Goal: Find specific page/section: Find specific page/section

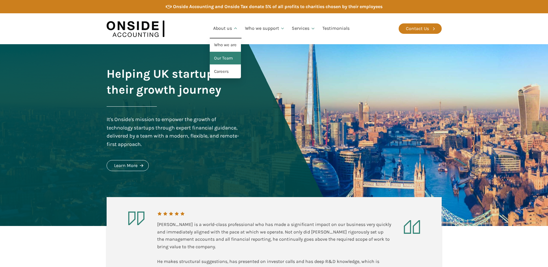
click at [230, 59] on link "Our Team" at bounding box center [225, 58] width 31 height 13
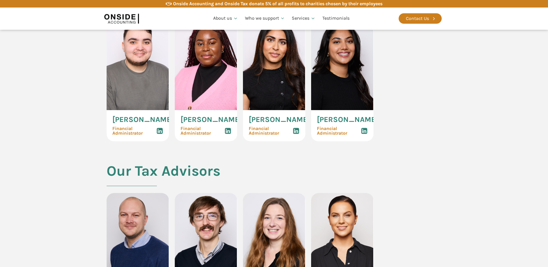
scroll to position [1011, 0]
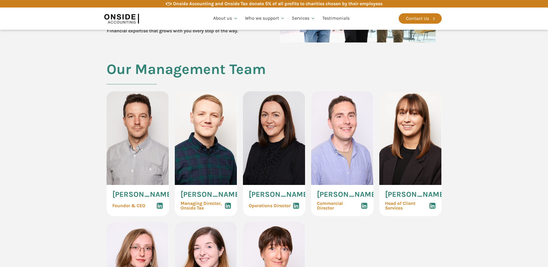
scroll to position [228, 0]
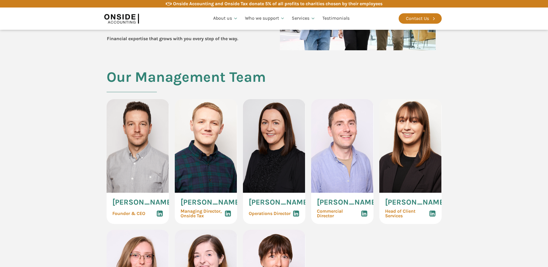
click at [140, 162] on img at bounding box center [138, 146] width 62 height 94
drag, startPoint x: 146, startPoint y: 221, endPoint x: 111, endPoint y: 204, distance: 39.9
click at [111, 204] on div "Martin Brennan Founder & CEO" at bounding box center [138, 208] width 62 height 31
copy div "Martin Brennan Founder & CEO"
click at [128, 202] on span "Martin Brennan" at bounding box center [142, 202] width 61 height 8
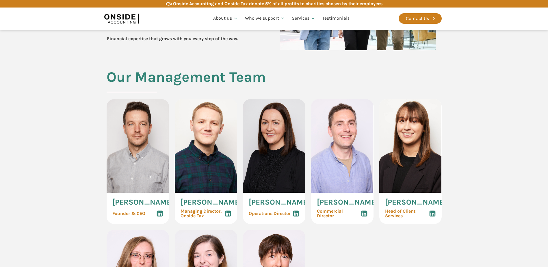
click at [165, 203] on div "Martin Brennan Founder & CEO" at bounding box center [138, 208] width 62 height 31
click at [151, 141] on img at bounding box center [138, 146] width 62 height 94
click at [151, 142] on img at bounding box center [138, 146] width 62 height 94
click at [161, 217] on icon at bounding box center [159, 213] width 7 height 7
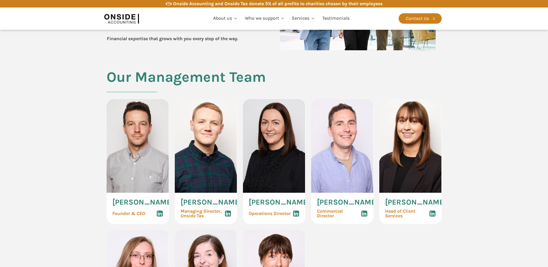
click at [75, 146] on section "Our Management Team Martin Brennan Founder & CEO Ryan Snape Managing Director, …" at bounding box center [274, 221] width 548 height 305
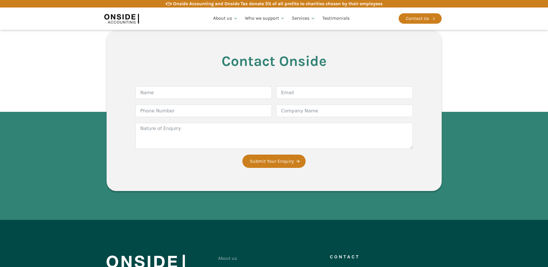
scroll to position [1528, 0]
